Goal: Information Seeking & Learning: Learn about a topic

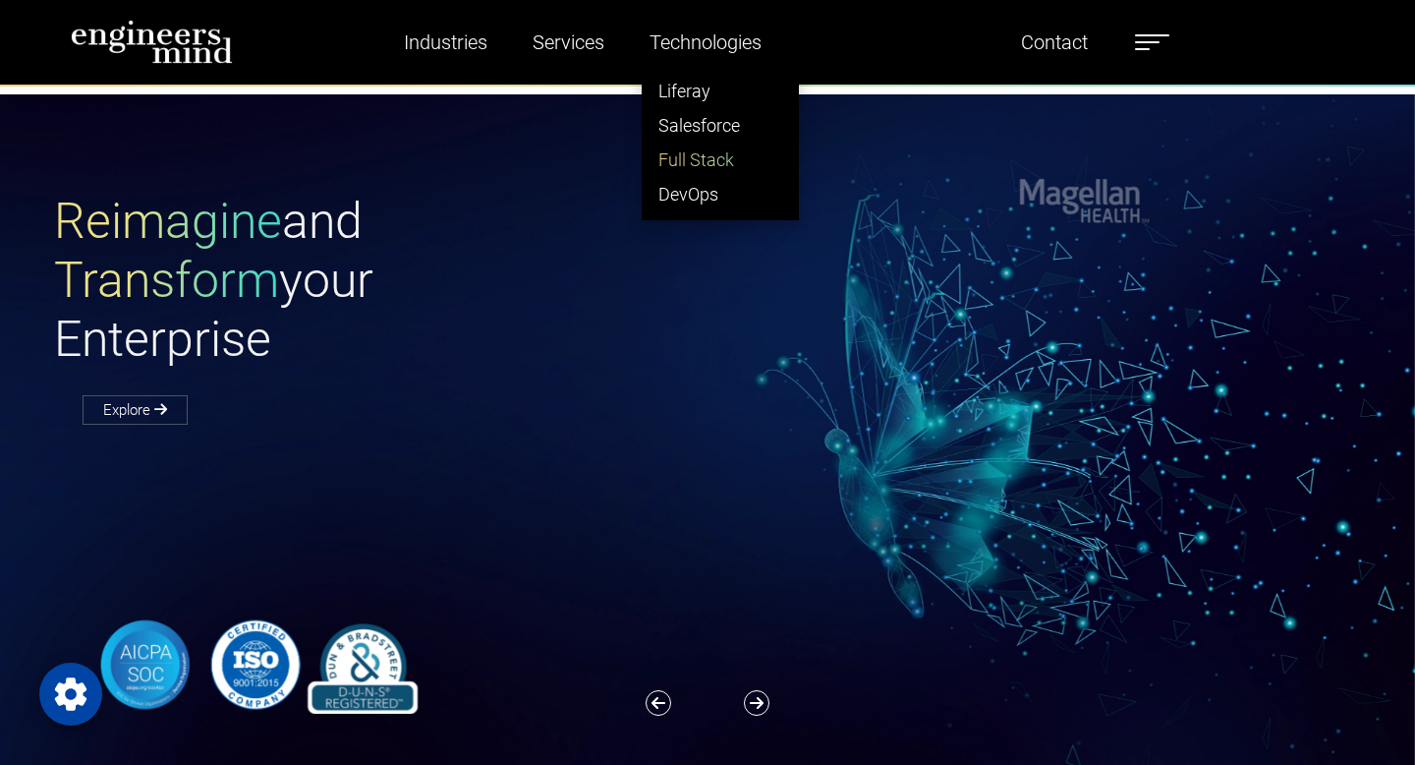
click at [682, 153] on link "Full Stack" at bounding box center [720, 160] width 155 height 34
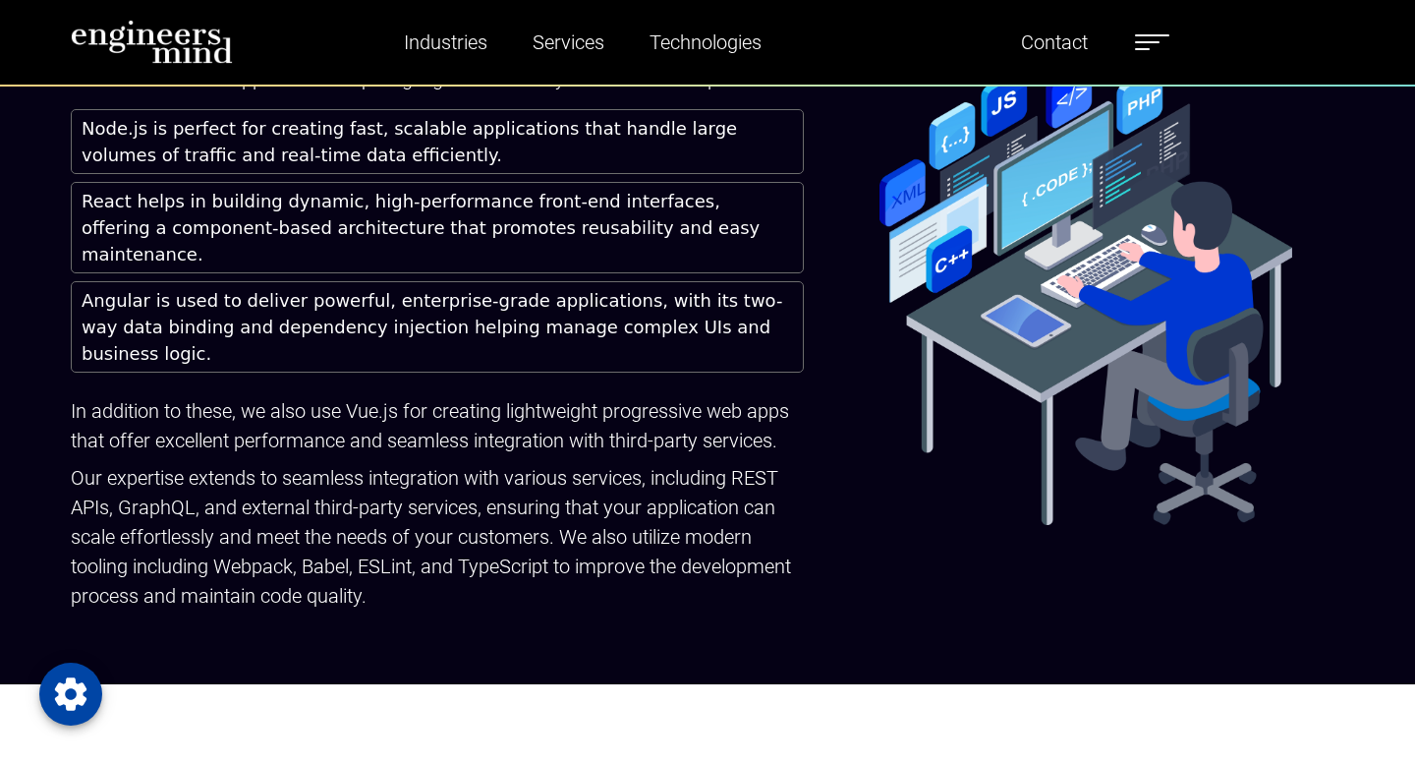
scroll to position [2707, 0]
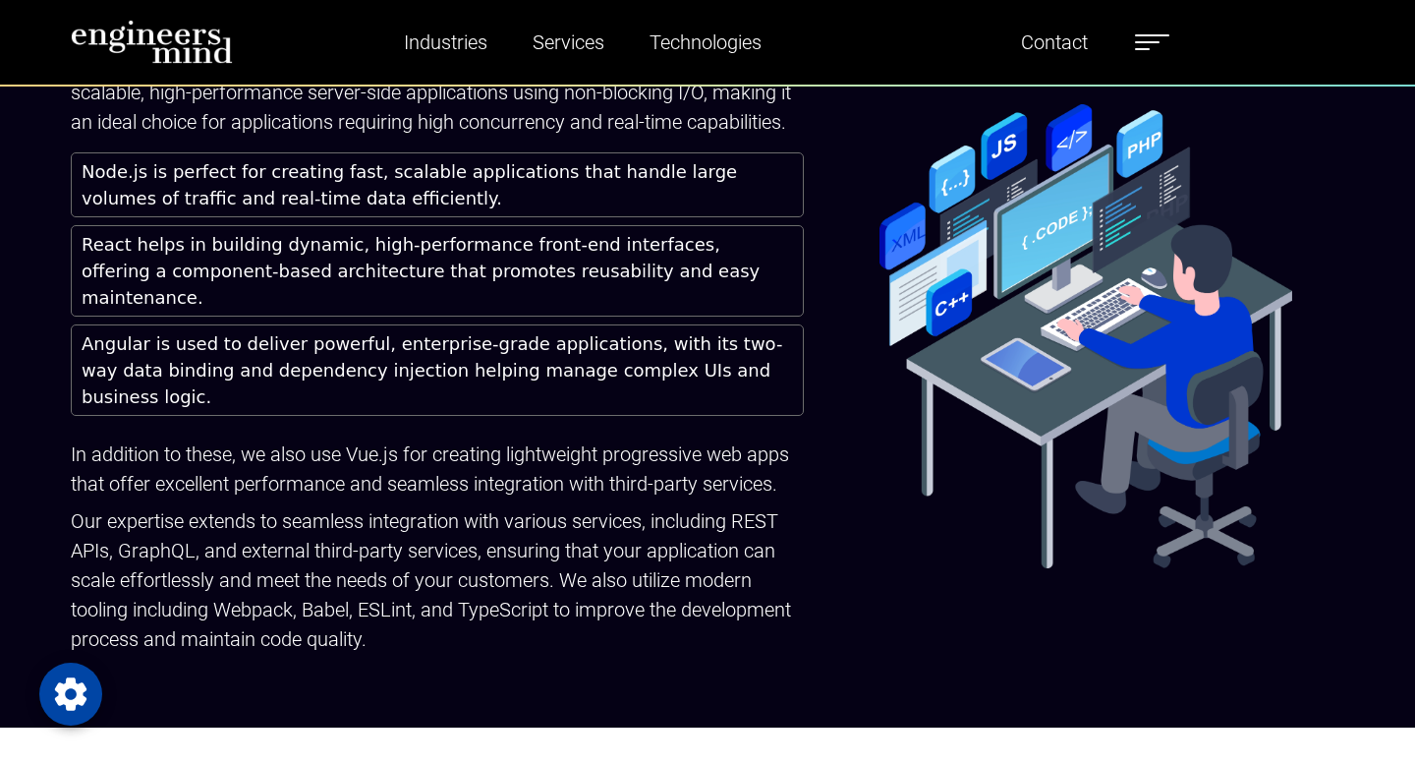
click at [881, 327] on img at bounding box center [1087, 336] width 414 height 464
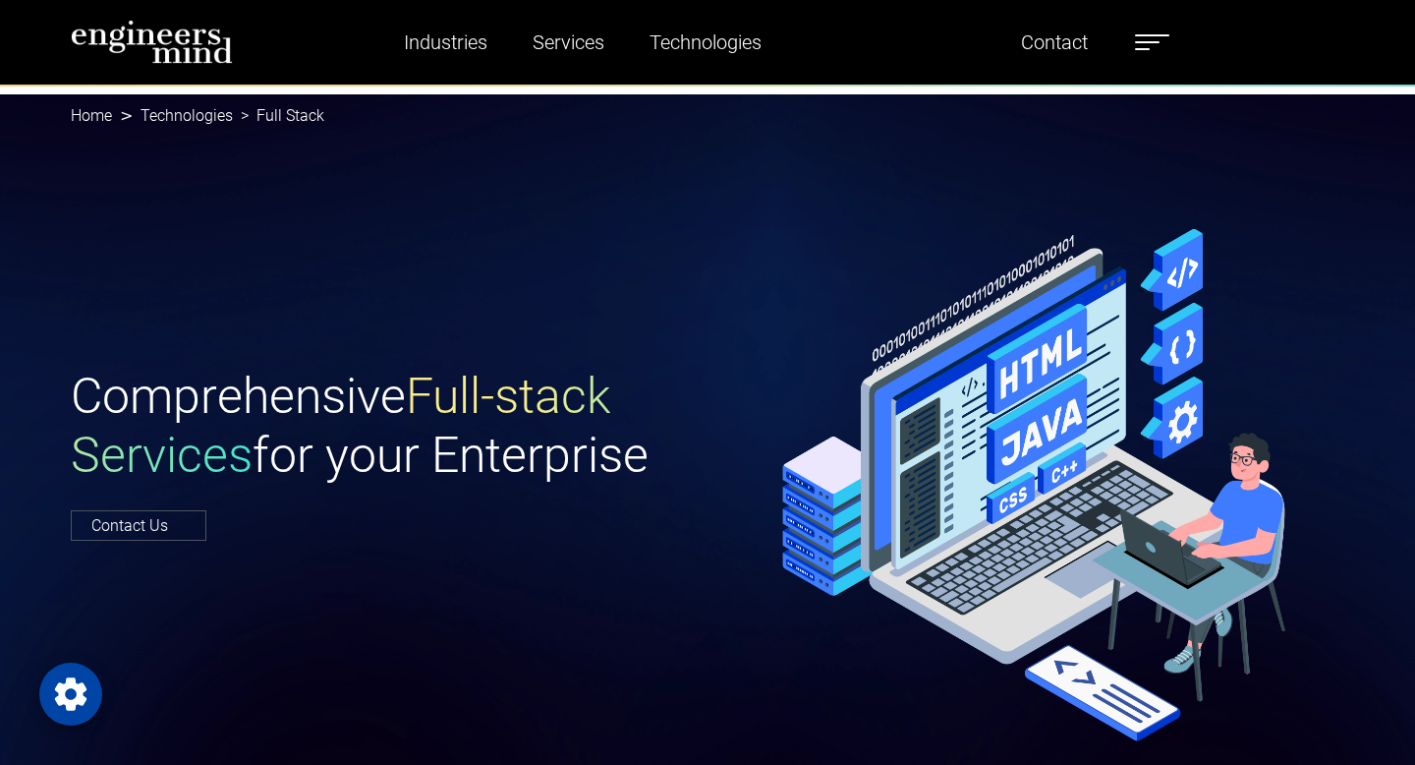
scroll to position [39, 0]
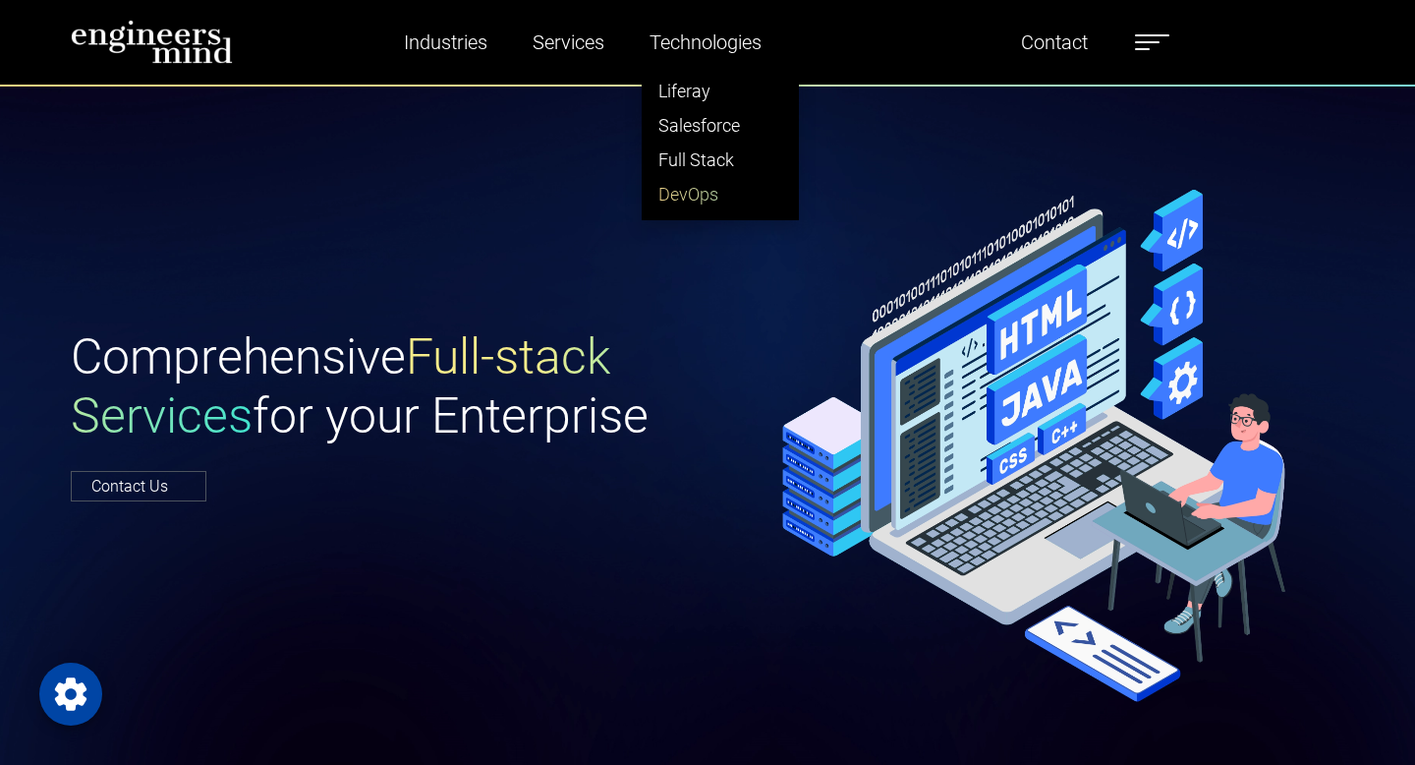
click at [675, 193] on link "DevOps" at bounding box center [720, 194] width 155 height 34
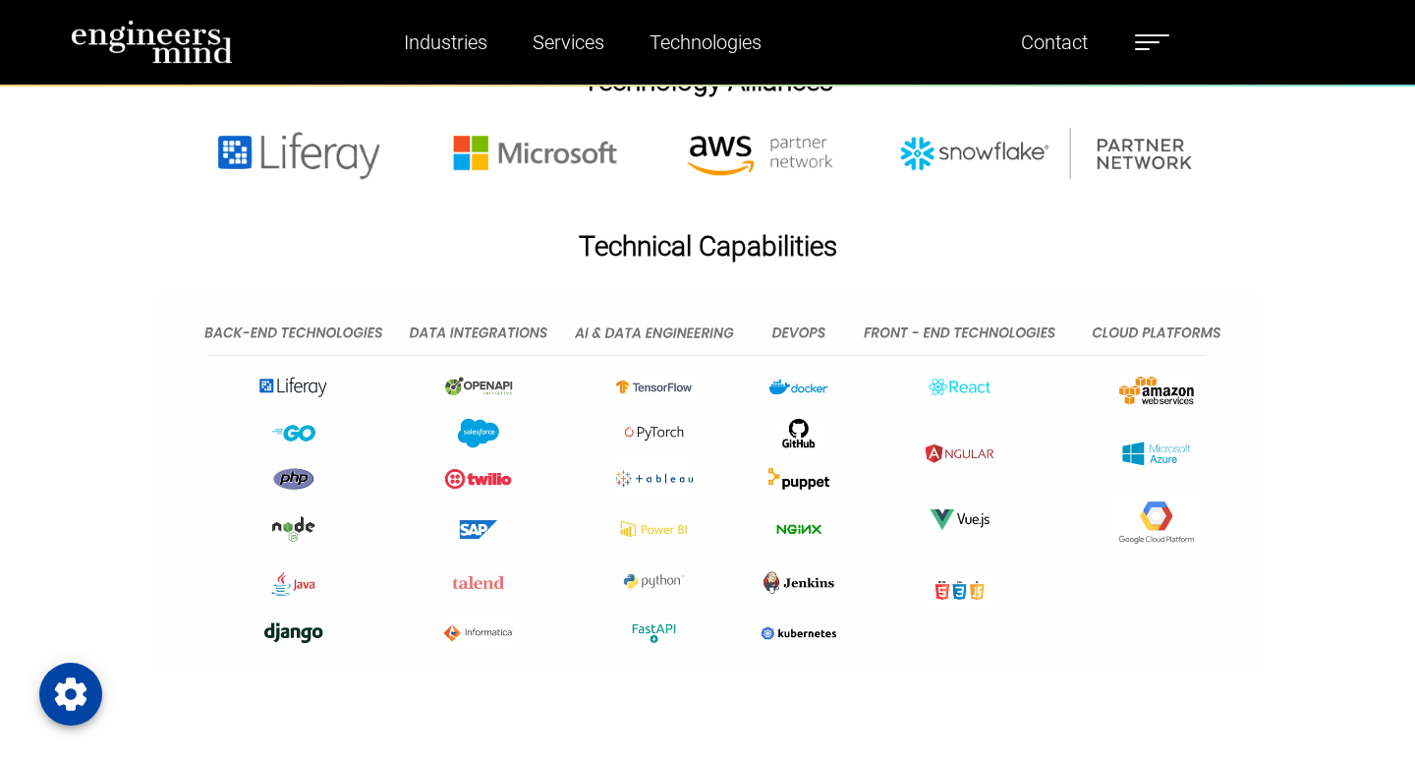
scroll to position [7526, 0]
